Goal: Information Seeking & Learning: Learn about a topic

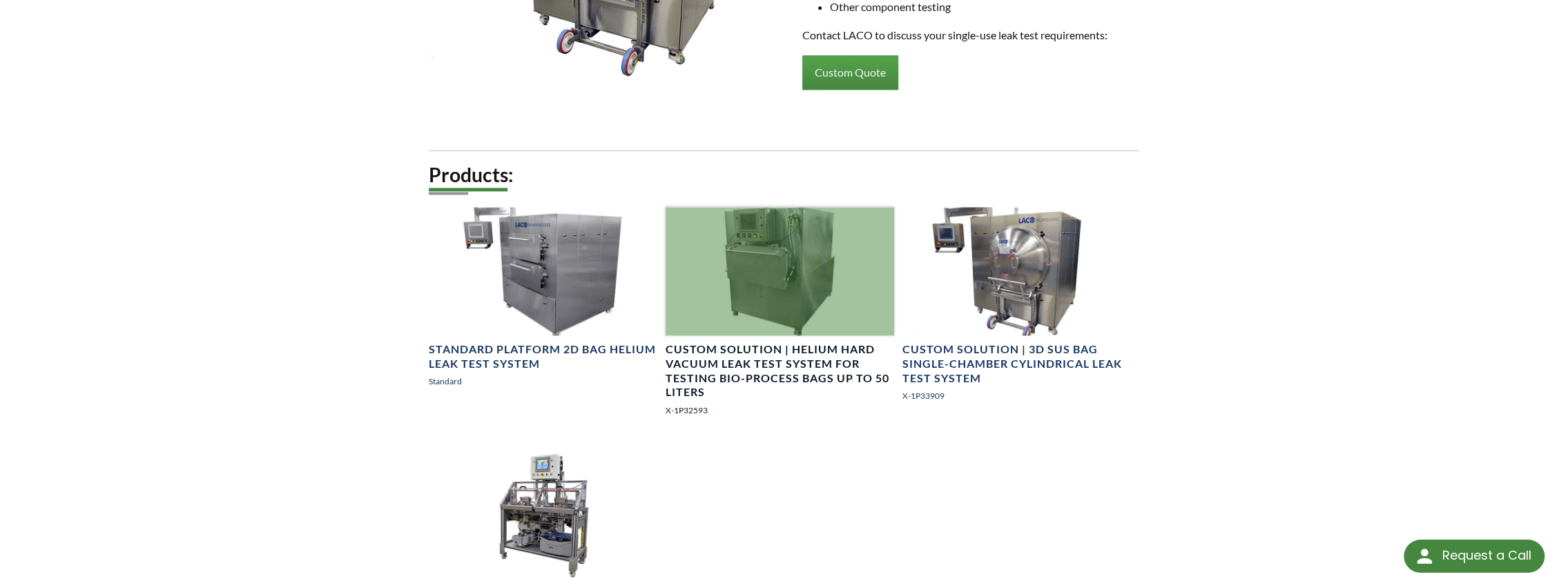
scroll to position [1640, 0]
click at [743, 306] on div at bounding box center [780, 273] width 228 height 129
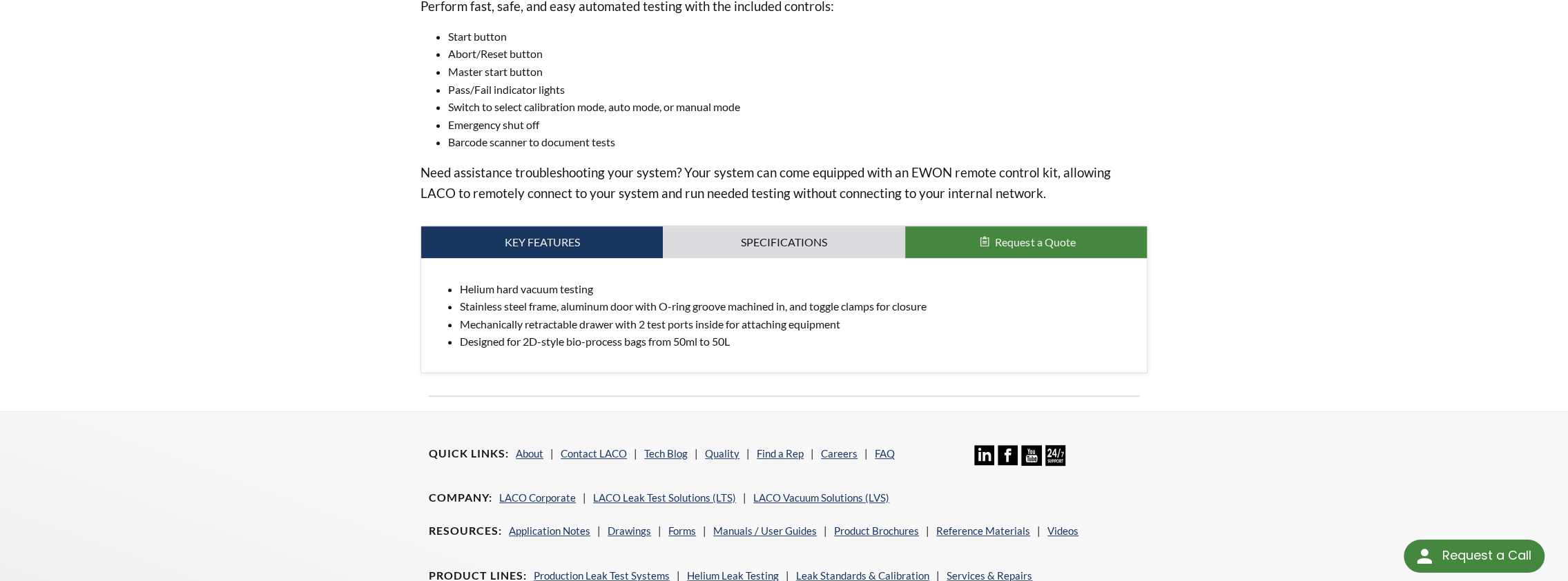
scroll to position [621, 0]
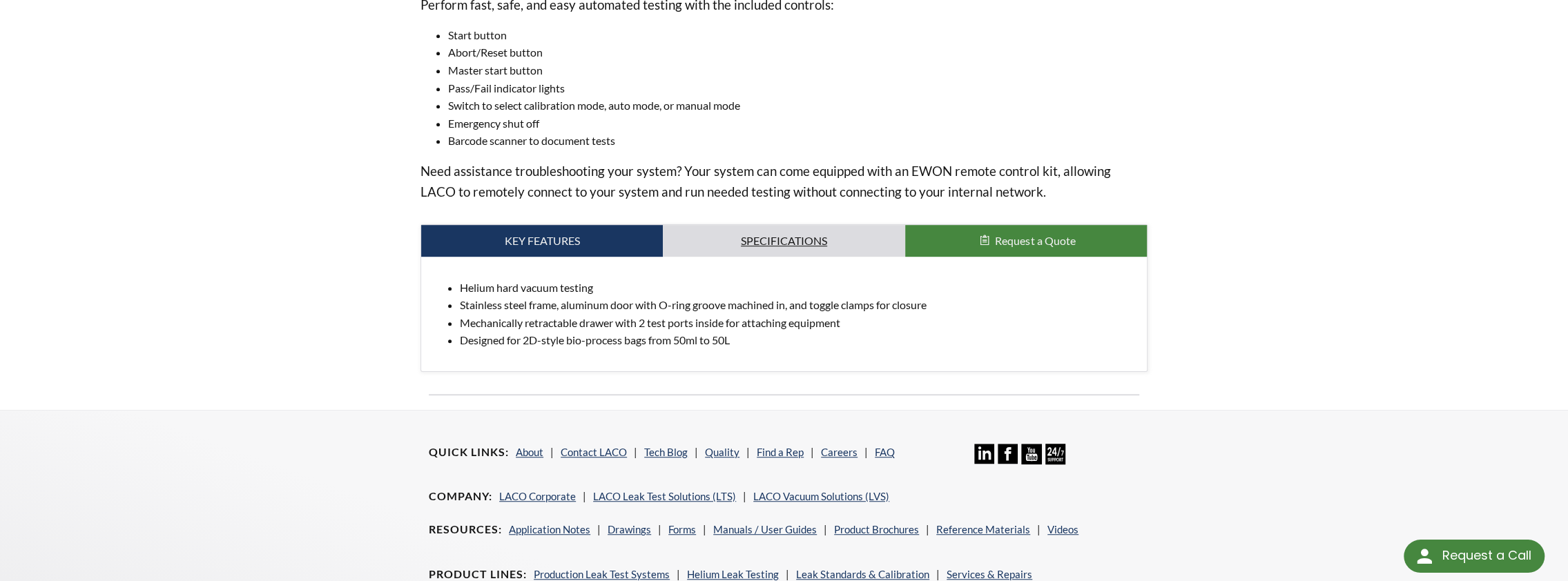
click at [794, 228] on link "Specifications" at bounding box center [784, 241] width 242 height 32
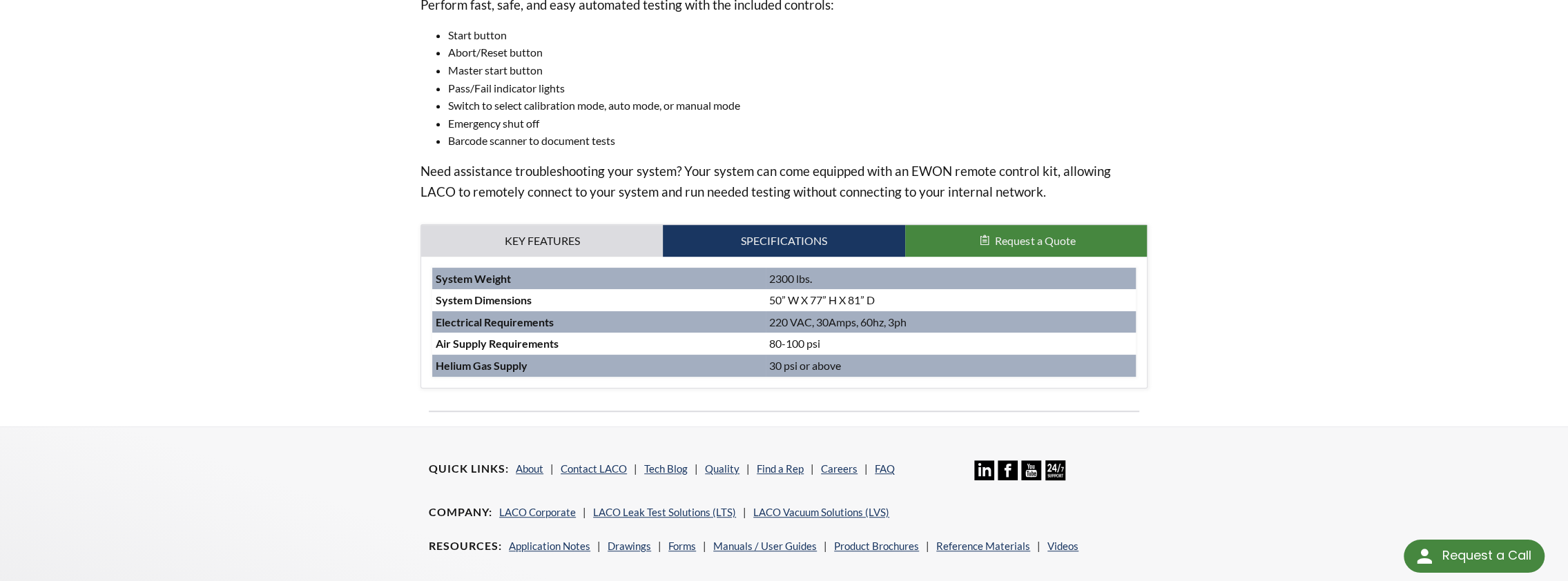
click at [1009, 237] on span "Request a Quote" at bounding box center [1035, 240] width 80 height 13
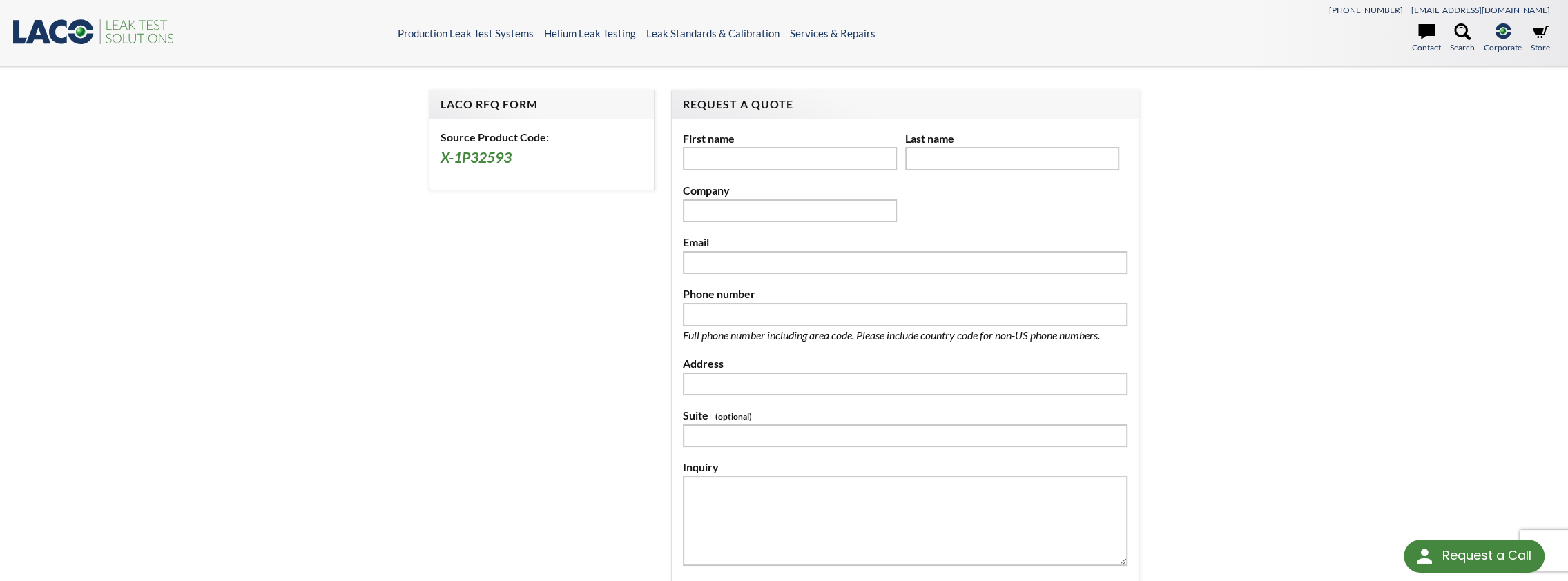
select select "Language Translate Widget"
click at [53, 23] on icon ".st0{fill:#193661;} .st1{fill:url(#SVGID_1_);} .st2{fill:#46883F;} .st3{fill:no…" at bounding box center [94, 31] width 166 height 29
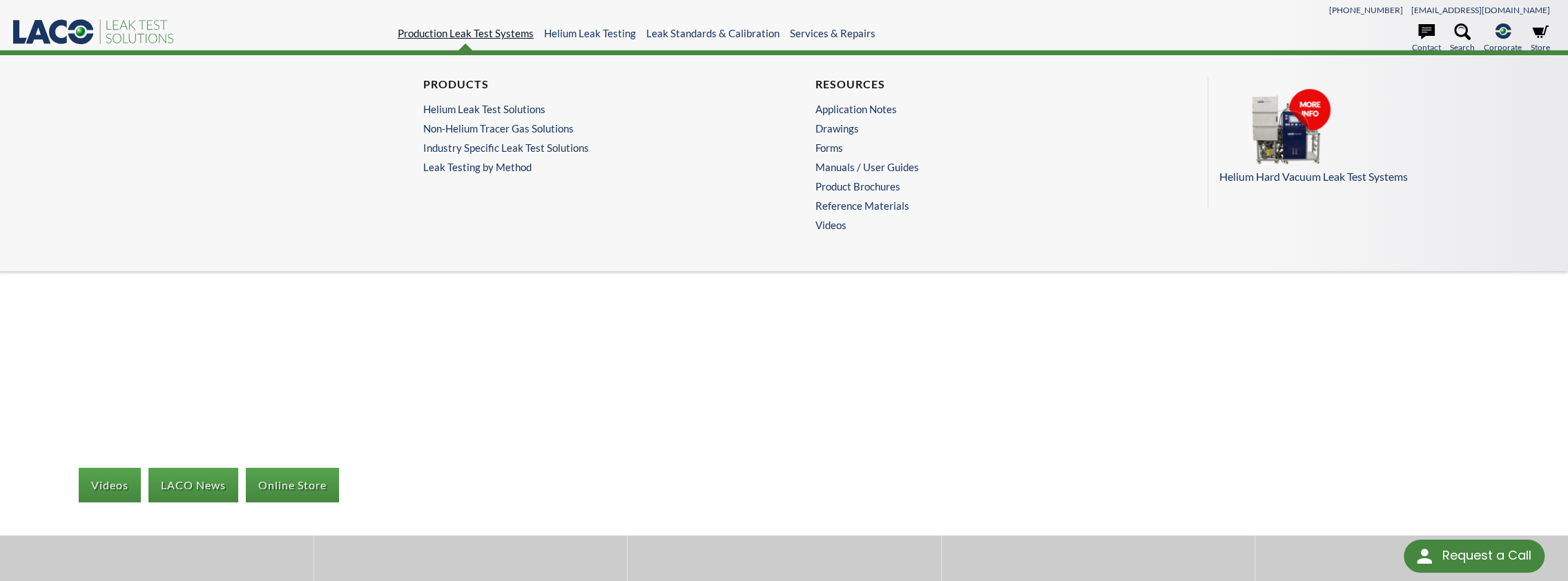
select select "Language Translate Widget"
click at [474, 38] on link "Production Leak Test Systems" at bounding box center [466, 33] width 136 height 12
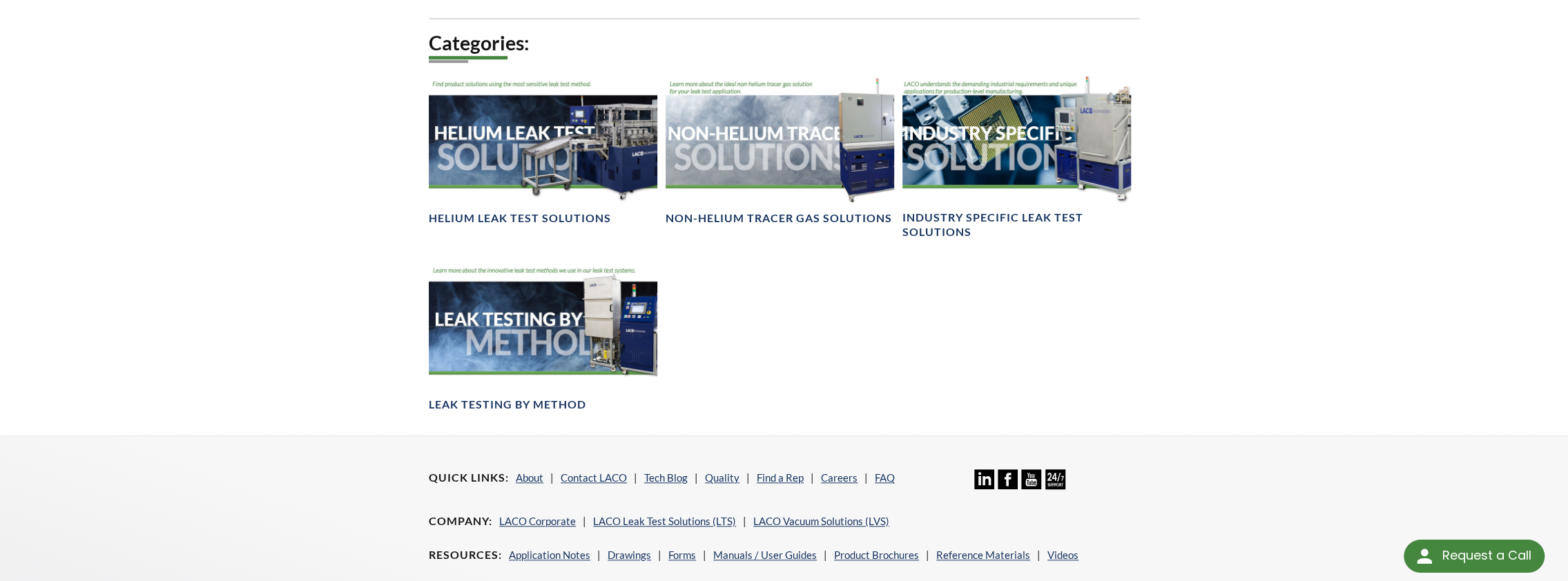
scroll to position [1105, 0]
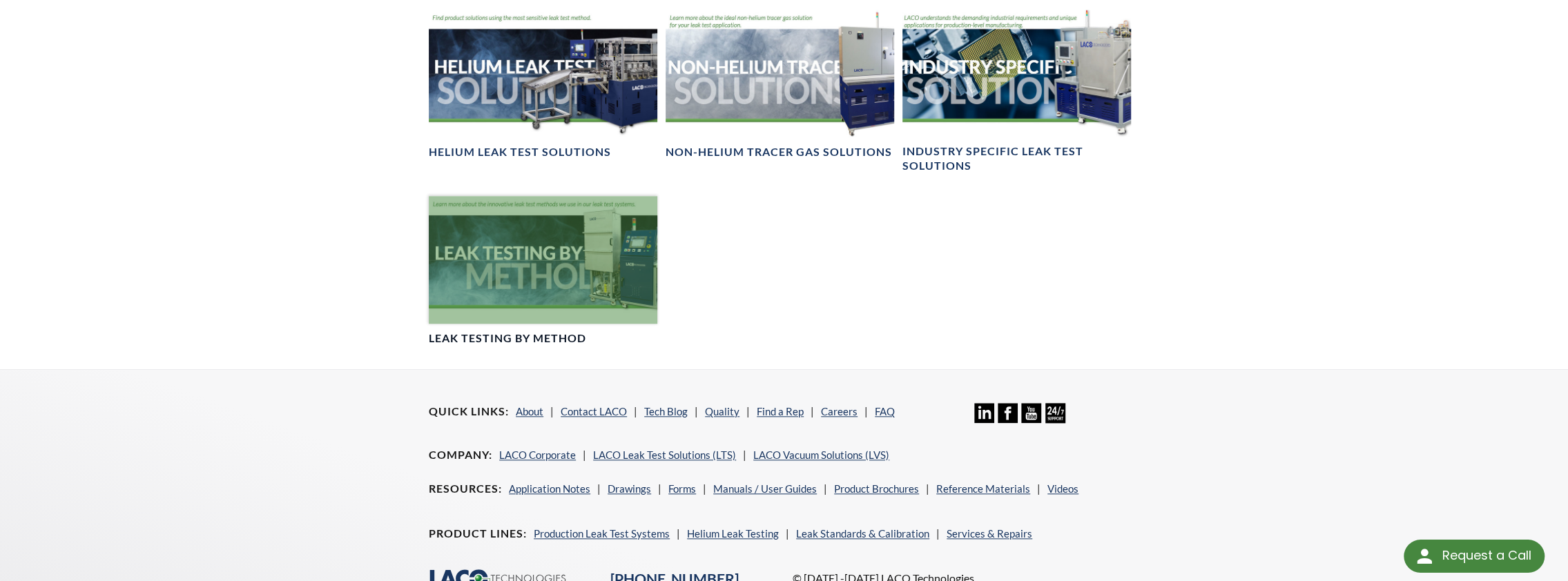
click at [543, 325] on div at bounding box center [543, 261] width 228 height 129
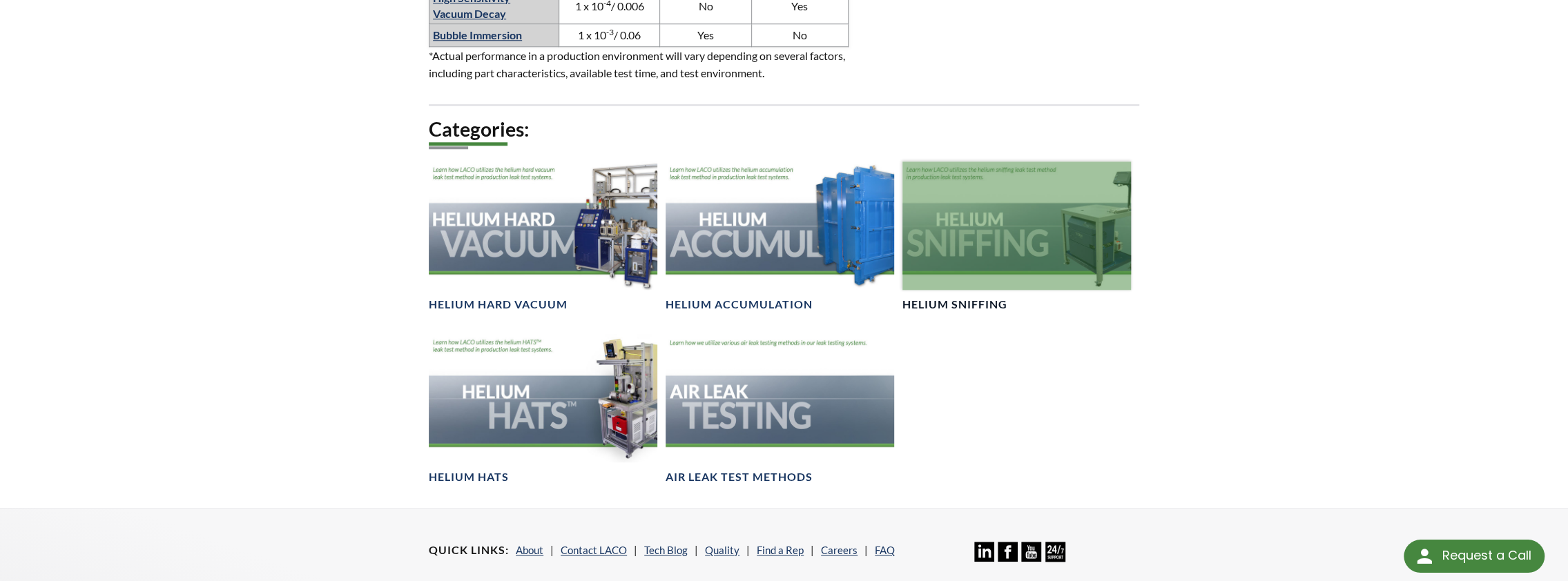
scroll to position [1174, 0]
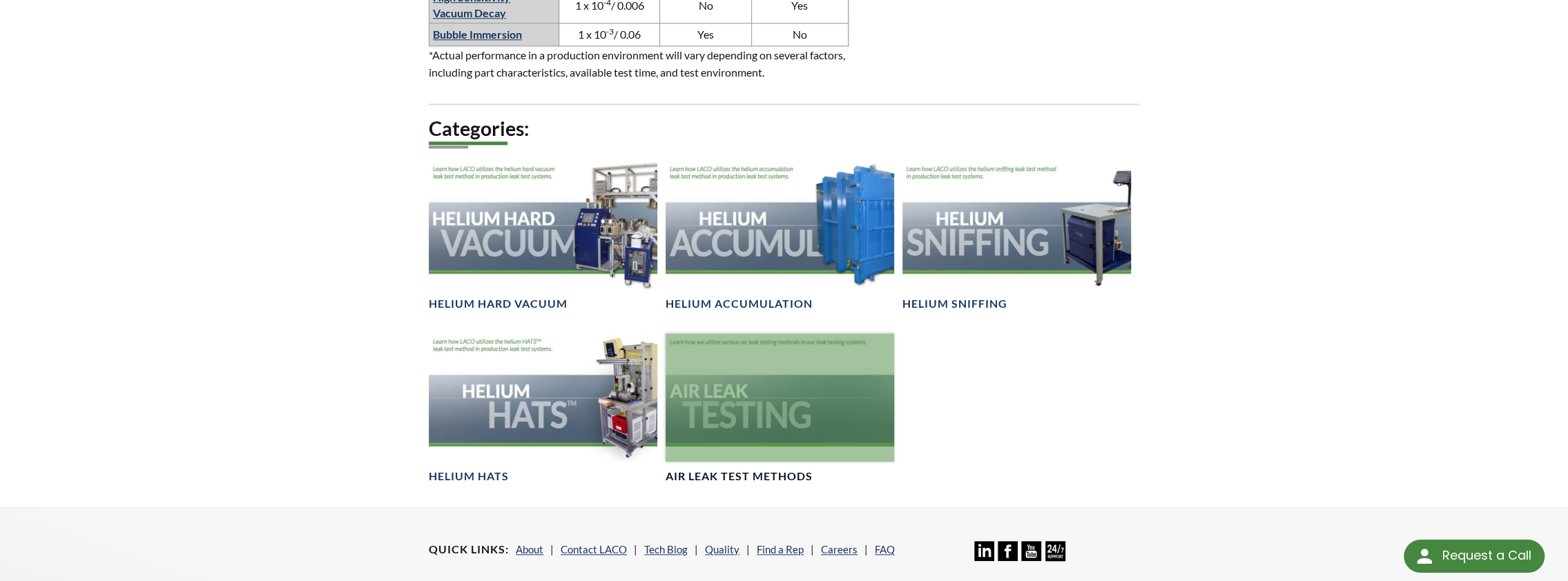
click at [734, 398] on div at bounding box center [780, 398] width 228 height 129
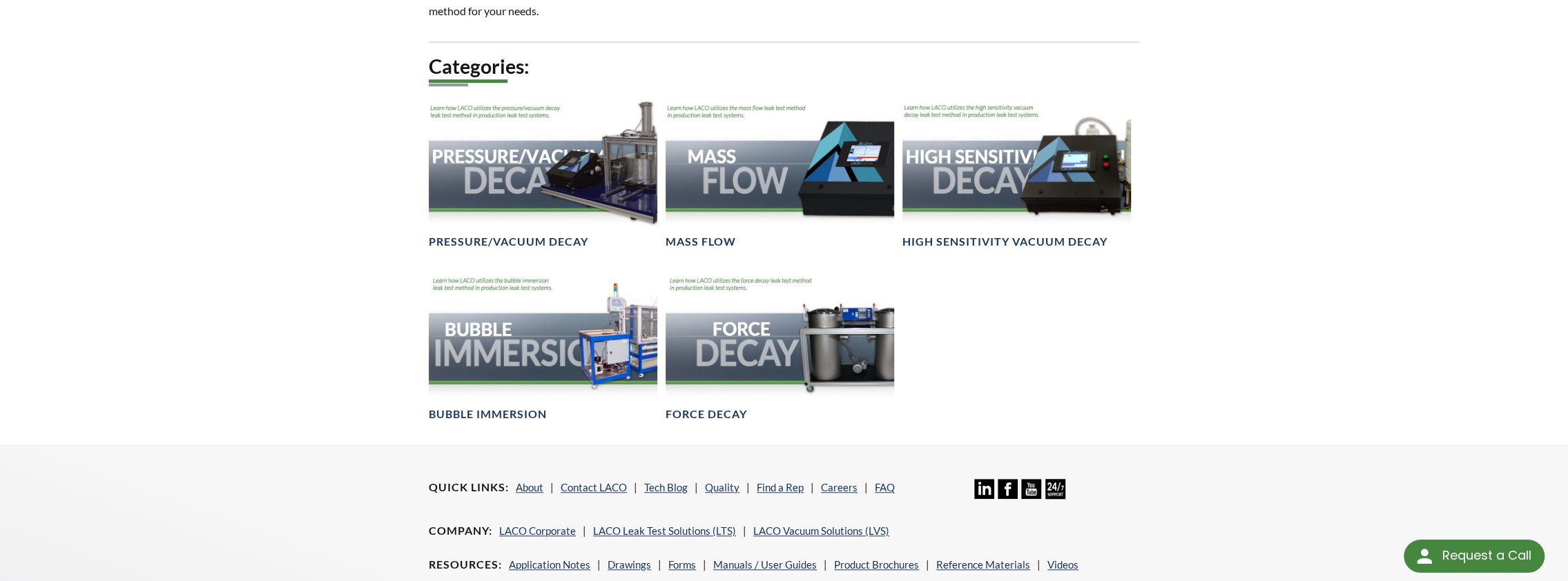
scroll to position [1036, 0]
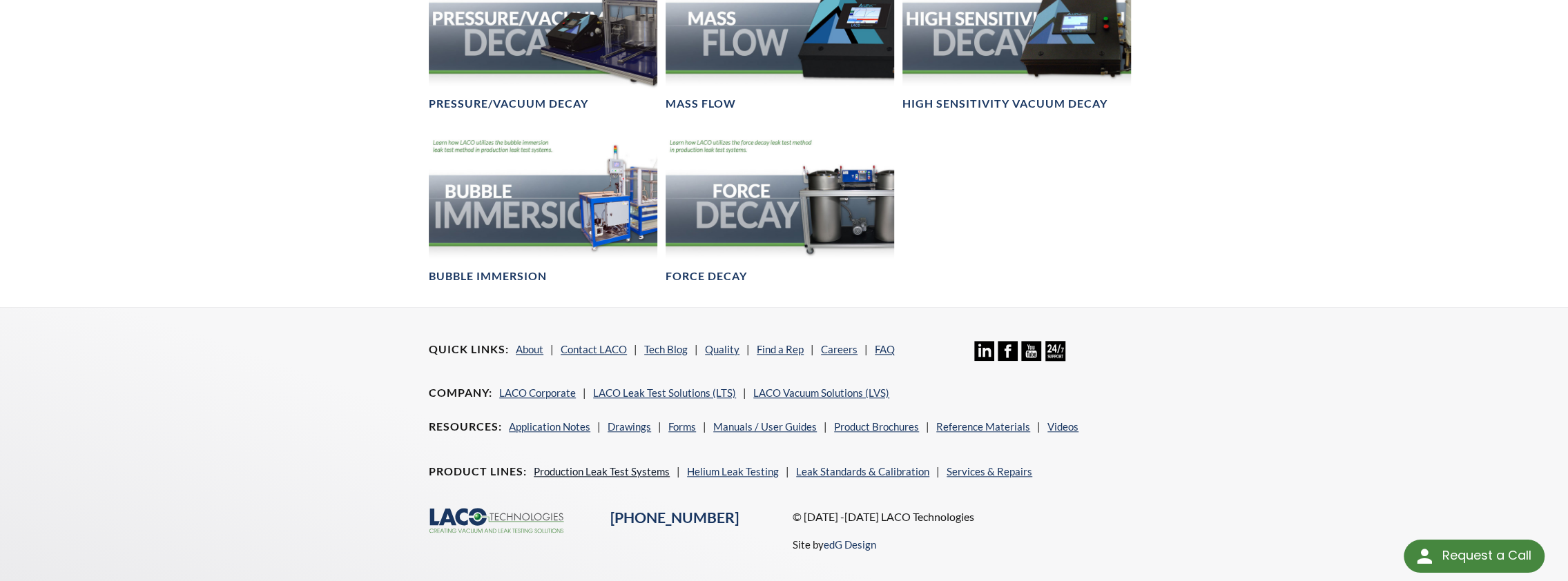
click at [583, 477] on link "Production Leak Test Systems" at bounding box center [601, 471] width 136 height 12
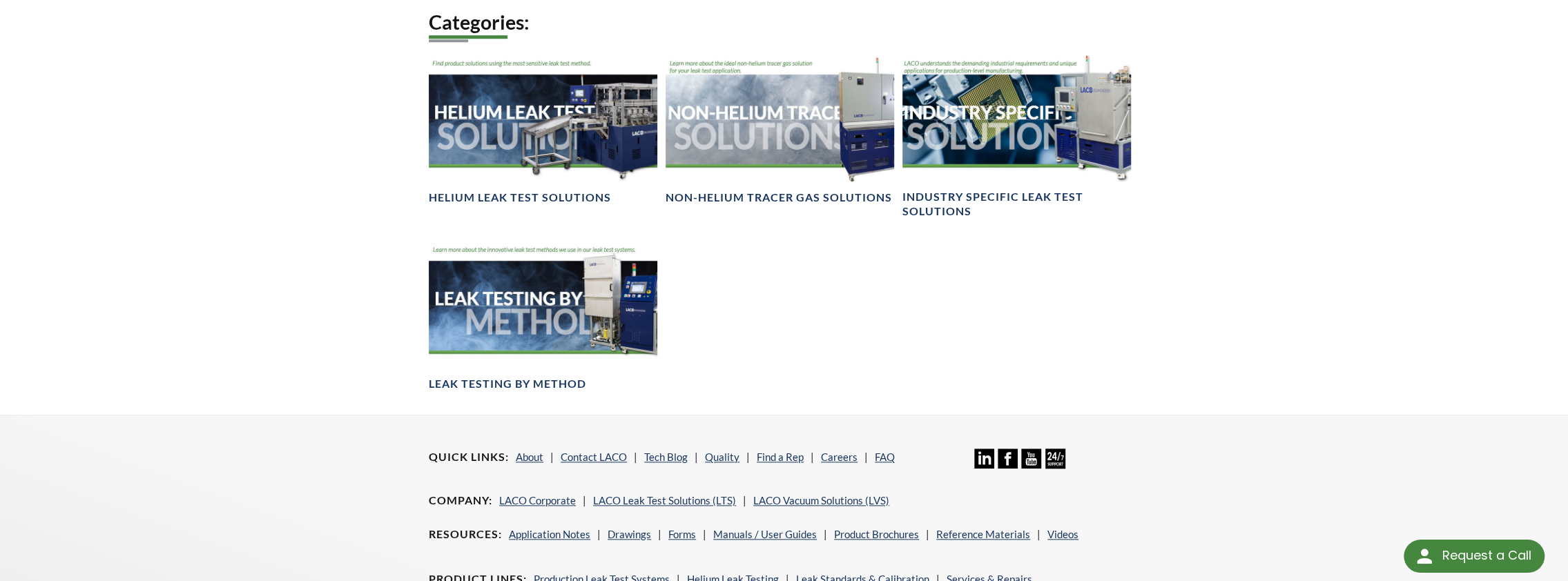
scroll to position [1053, 0]
